Goal: Task Accomplishment & Management: Manage account settings

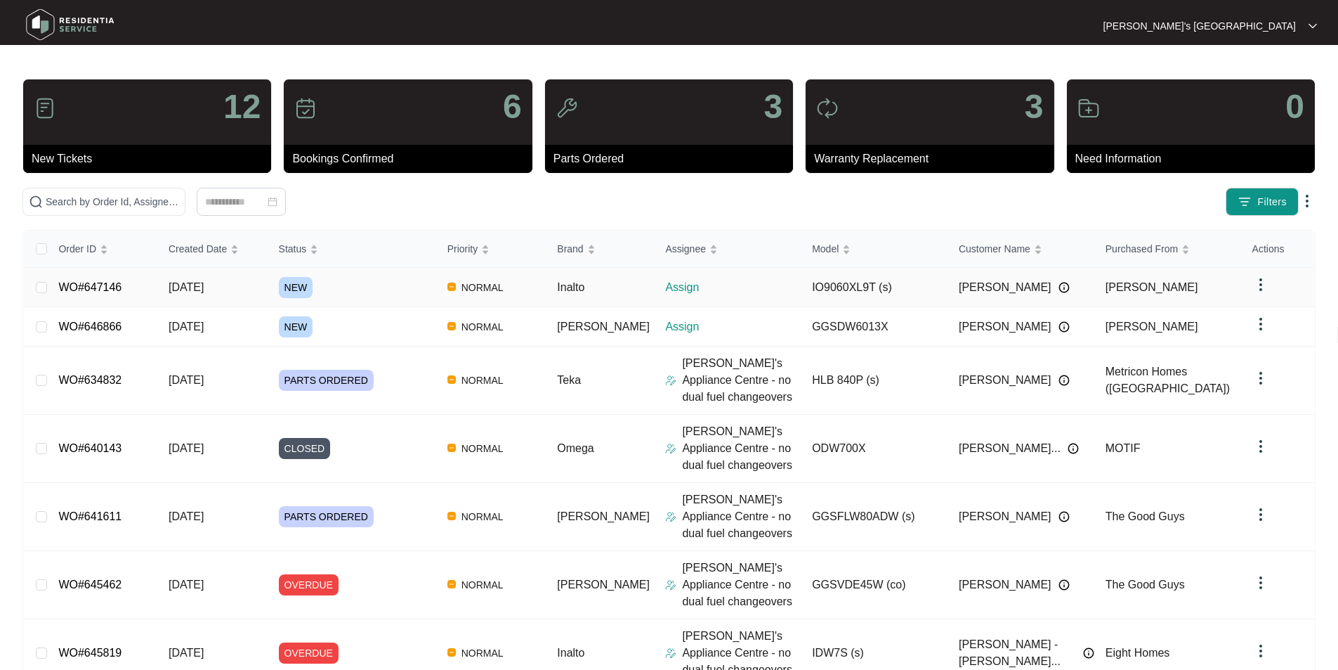
click at [99, 286] on link "WO#647146" at bounding box center [89, 287] width 63 height 12
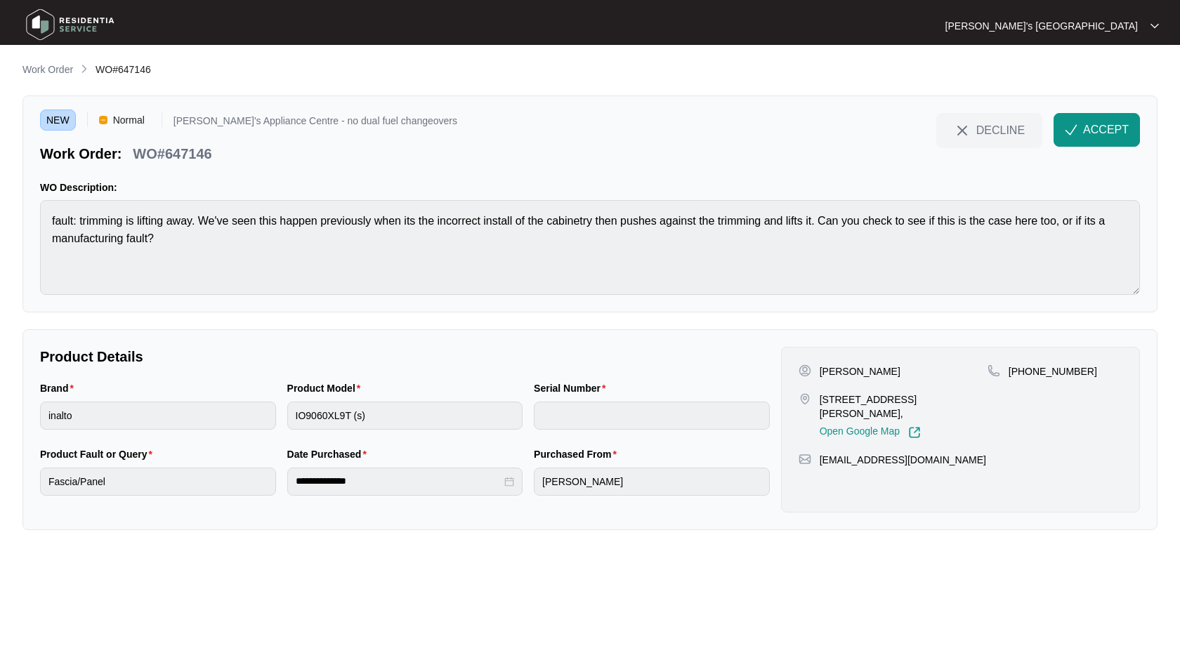
click at [834, 366] on p "[PERSON_NAME]" at bounding box center [860, 372] width 81 height 14
copy p "[PERSON_NAME]"
click at [1040, 370] on p "[PHONE_NUMBER]" at bounding box center [1053, 372] width 89 height 14
drag, startPoint x: 1040, startPoint y: 370, endPoint x: 1177, endPoint y: 319, distance: 146.0
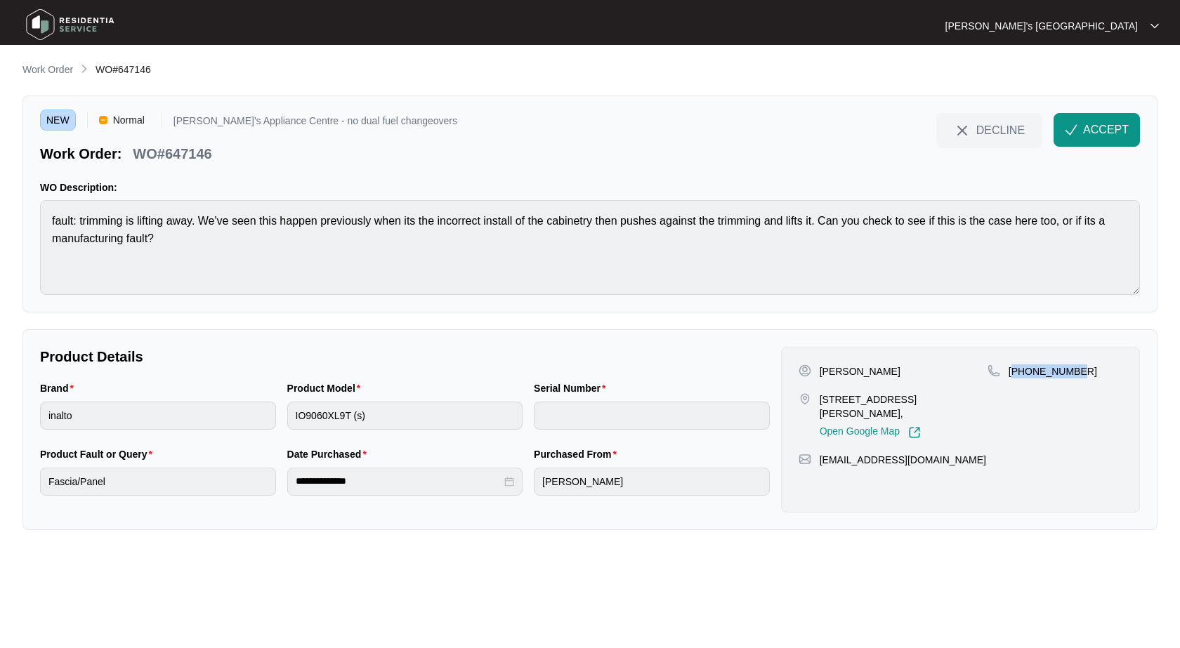
click at [1040, 370] on p "[PHONE_NUMBER]" at bounding box center [1053, 372] width 89 height 14
copy p "61475605305"
drag, startPoint x: 821, startPoint y: 398, endPoint x: 875, endPoint y: 398, distance: 54.1
click at [875, 398] on p "[STREET_ADDRESS][PERSON_NAME]," at bounding box center [904, 407] width 168 height 28
copy p "90 [PERSON_NAME]"
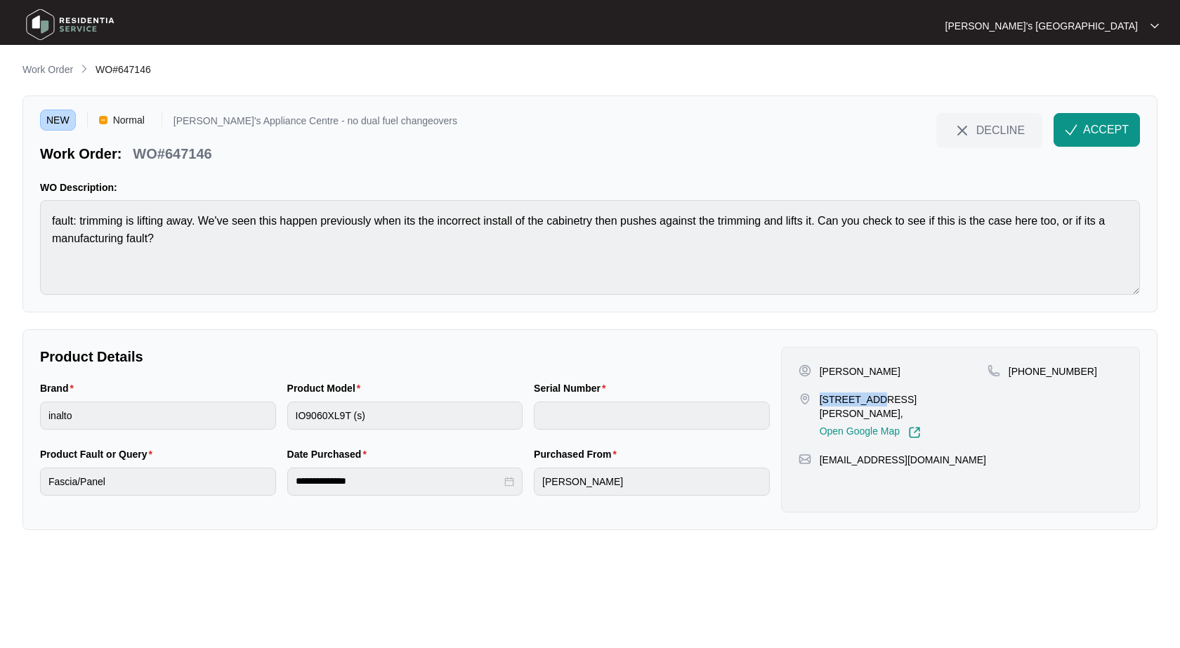
click at [1036, 367] on p "[PHONE_NUMBER]" at bounding box center [1053, 372] width 89 height 14
drag, startPoint x: 1036, startPoint y: 367, endPoint x: 1141, endPoint y: 330, distance: 111.1
click at [1037, 367] on p "[PHONE_NUMBER]" at bounding box center [1053, 372] width 89 height 14
copy p "61475605305"
drag, startPoint x: 821, startPoint y: 398, endPoint x: 885, endPoint y: 400, distance: 63.3
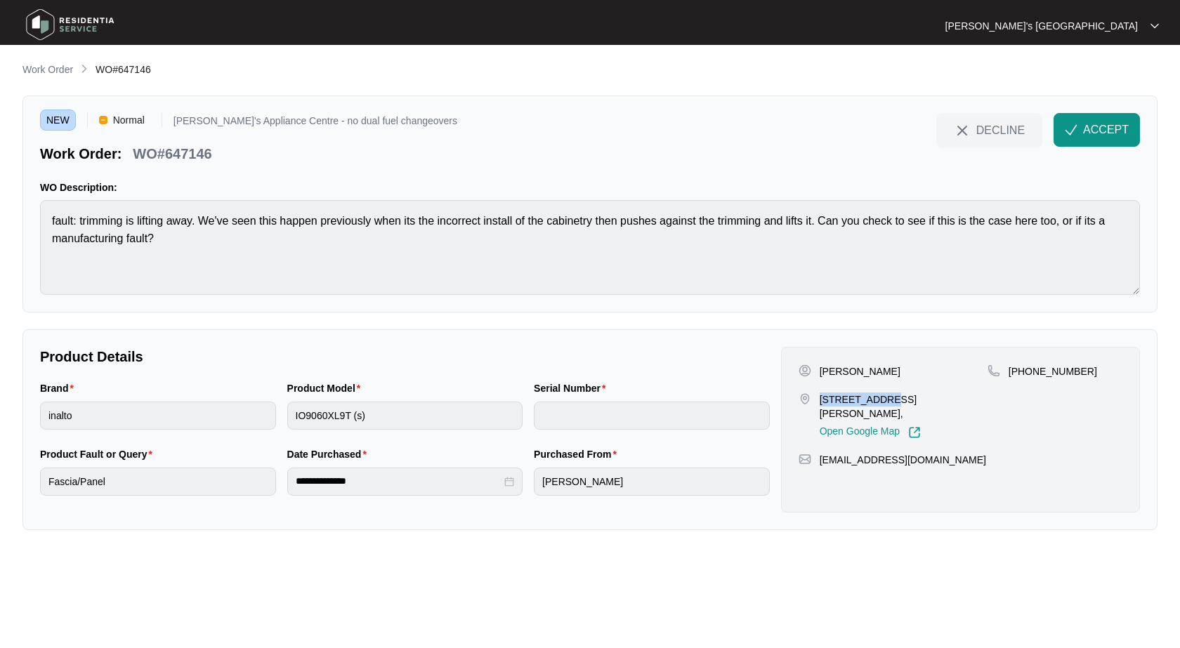
click at [885, 400] on p "[STREET_ADDRESS][PERSON_NAME]," at bounding box center [904, 407] width 168 height 28
copy p "90 Lomandra D"
drag, startPoint x: 823, startPoint y: 397, endPoint x: 880, endPoint y: 397, distance: 56.9
click at [880, 397] on p "[STREET_ADDRESS][PERSON_NAME]," at bounding box center [904, 407] width 168 height 28
click at [191, 153] on p "WO#647146" at bounding box center [172, 154] width 79 height 20
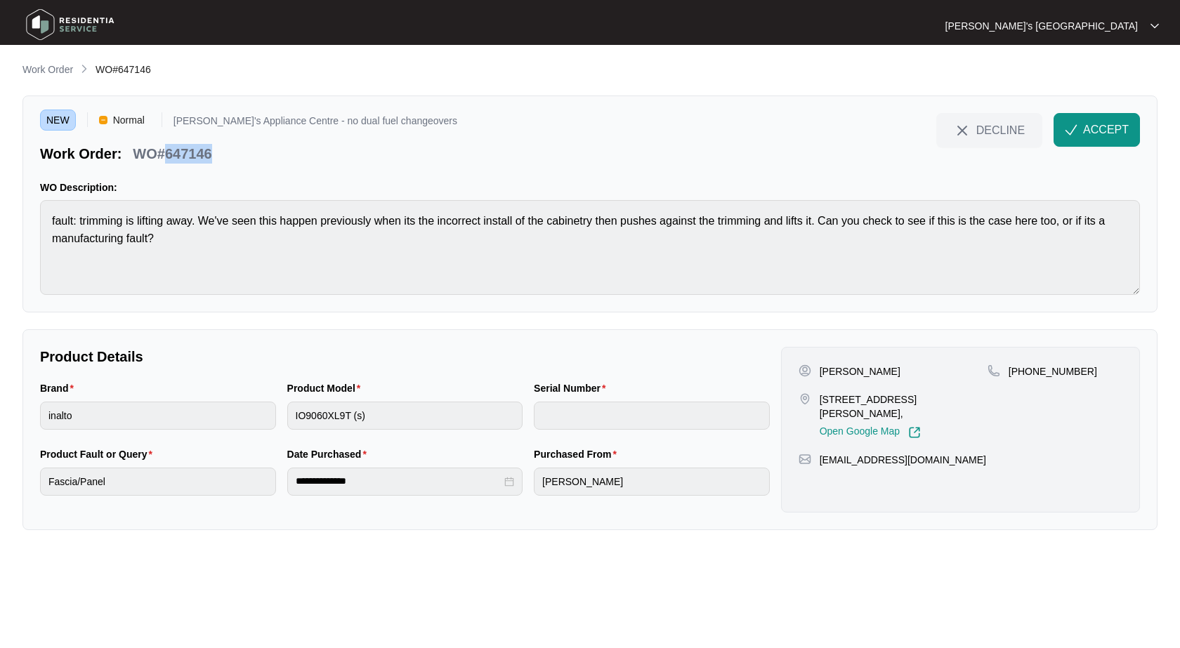
drag, startPoint x: 191, startPoint y: 153, endPoint x: 1161, endPoint y: 235, distance: 973.0
click at [192, 152] on p "WO#647146" at bounding box center [172, 154] width 79 height 20
copy p "647146"
drag, startPoint x: 1104, startPoint y: 130, endPoint x: 1174, endPoint y: 105, distance: 73.8
click at [1104, 130] on span "ACCEPT" at bounding box center [1106, 130] width 46 height 17
